Goal: Information Seeking & Learning: Understand process/instructions

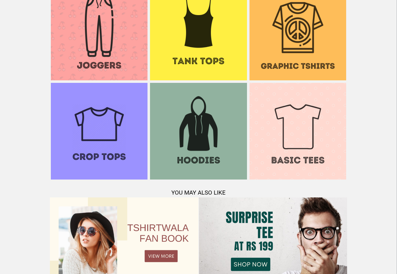
scroll to position [606, 0]
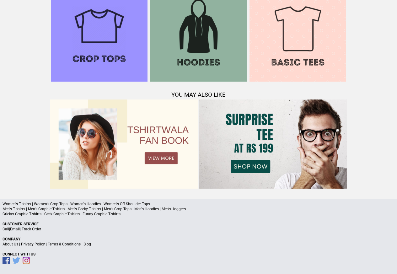
click at [64, 243] on link "Terms & Conditions" at bounding box center [64, 244] width 33 height 4
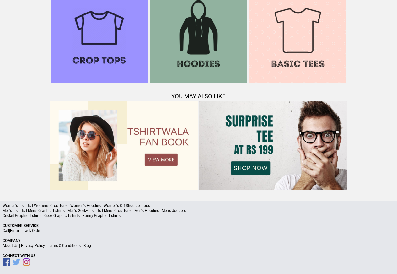
scroll to position [606, 0]
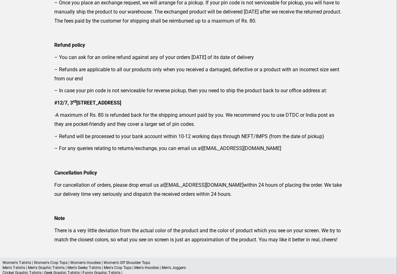
scroll to position [60, 0]
